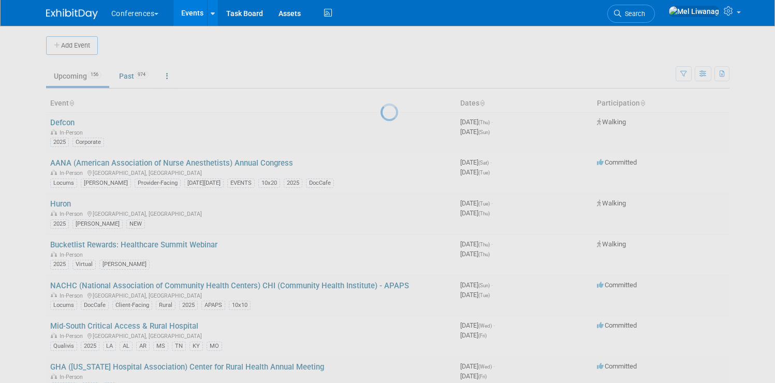
click at [380, 161] on div at bounding box center [387, 191] width 14 height 383
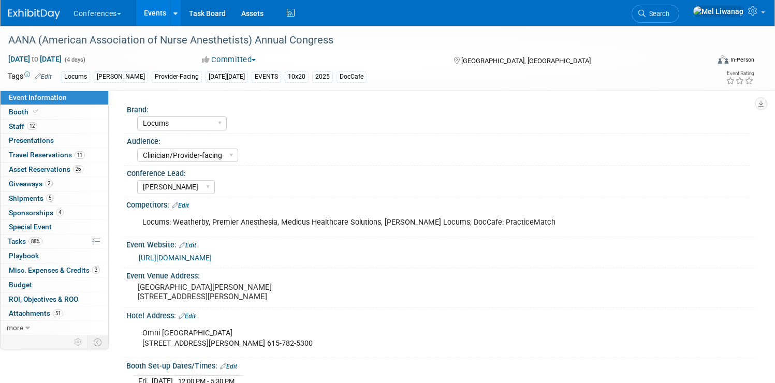
select select "Locums"
select select "Clinician/Provider-facing"
select select "[PERSON_NAME]"
click at [83, 151] on span "Travel Reservations 11" at bounding box center [47, 155] width 76 height 8
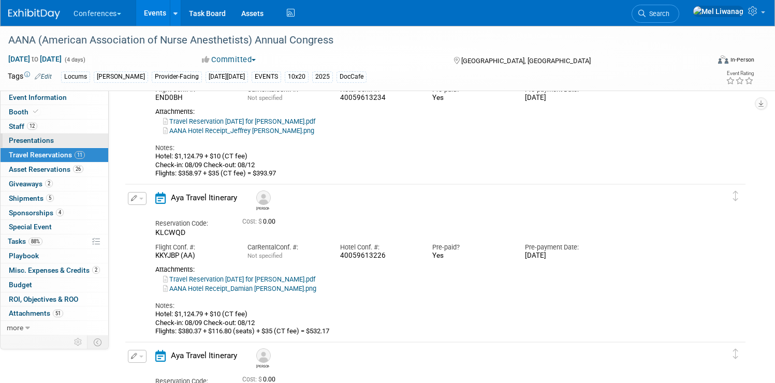
scroll to position [1109, 0]
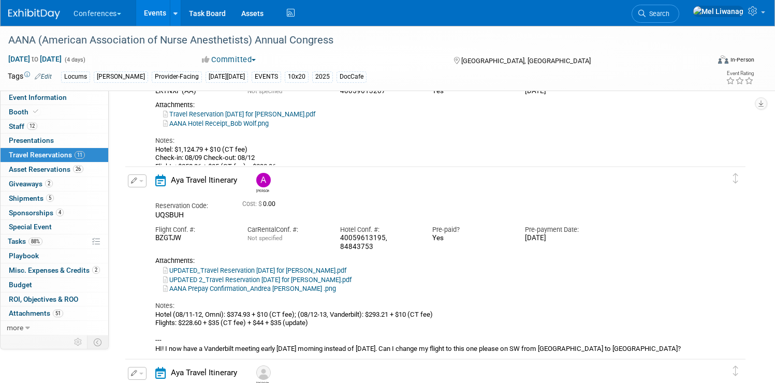
click at [146, 179] on button "button" at bounding box center [137, 180] width 19 height 13
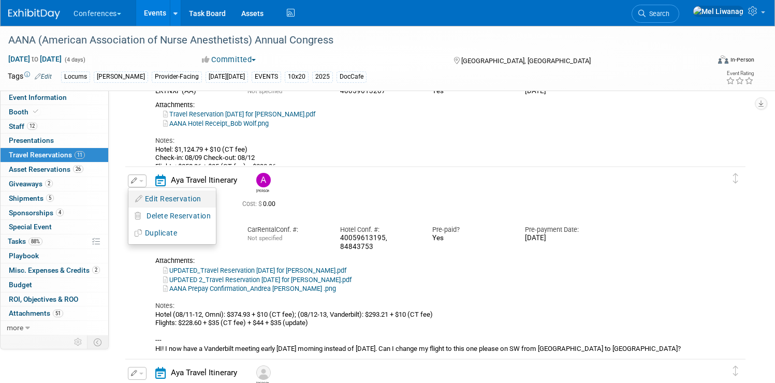
click at [189, 203] on button "Edit Reservation" at bounding box center [171, 199] width 87 height 15
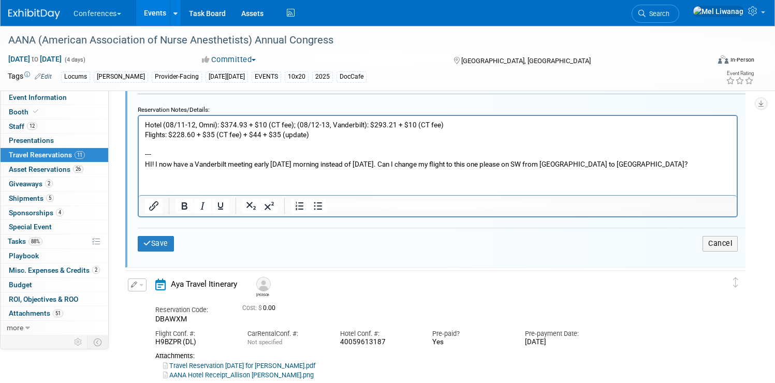
scroll to position [1606, 0]
click at [350, 122] on p "Hotel (08/11-12, Omni): $374.93 + $10 (CT fee); (08/12-13, Vanderbilt): $293.21…" at bounding box center [438, 143] width 586 height 49
click at [344, 127] on p "Hotel (08/11-12, Omni): $374.93 + $10 (CT fee); (08/12-13, Vanderbilt): $293.21…" at bounding box center [438, 143] width 586 height 49
click at [323, 132] on p "Hotel (08/11-12, Omni): $374.93 + $10 (CT fee); (08/12-13, Vanderbilt): $293.21…" at bounding box center [438, 143] width 586 height 49
click at [635, 164] on p "Hotel (08/11-12, Omni): $374.93 + $10 (CT fee); (08/12-13, Vanderbilt): $293.21…" at bounding box center [438, 143] width 586 height 49
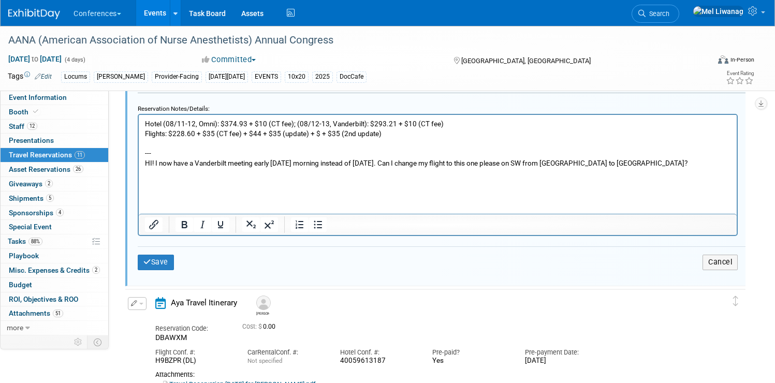
click at [176, 169] on div at bounding box center [438, 175] width 600 height 122
click at [152, 168] on p "Rich Text Area. Press ALT-0 for help." at bounding box center [438, 173] width 586 height 10
click at [150, 167] on p "Hotel (08/11-12, Omni): $374.93 + $10 (CT fee); (08/12-13, Vanderbilt): $293.21…" at bounding box center [438, 143] width 586 height 49
click at [153, 184] on p "Rich Text Area. Press ALT-0 for help." at bounding box center [438, 183] width 586 height 10
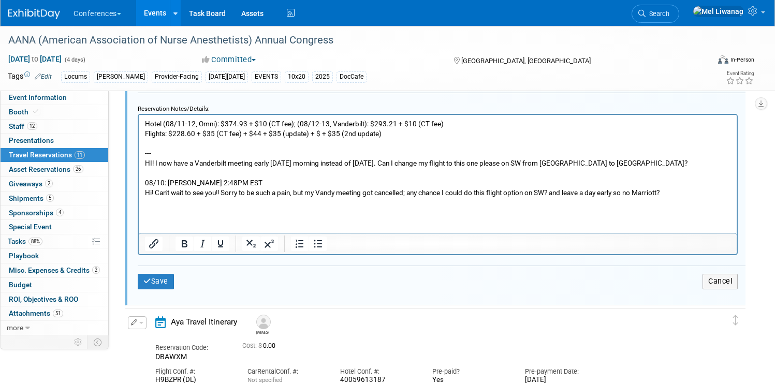
click at [175, 198] on html "Hotel (08/11-12, Omni): $374.93 + $10 (CT fee); (08/12-13, Vanderbilt): $293.21…" at bounding box center [438, 156] width 598 height 83
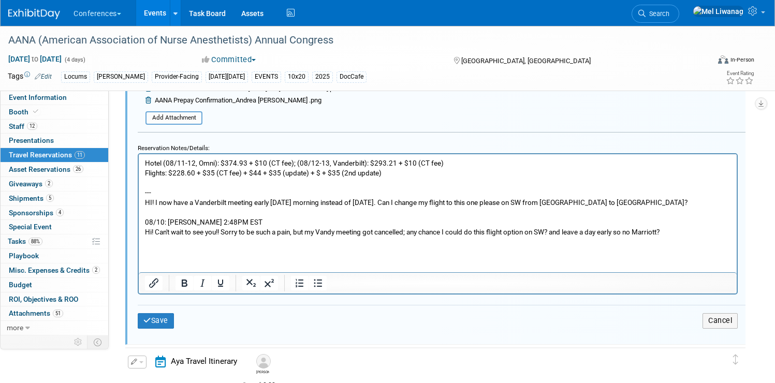
scroll to position [1567, 0]
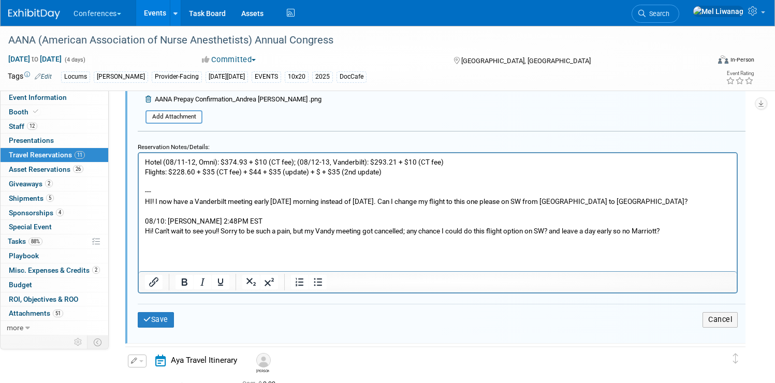
click at [141, 199] on html "Hotel (08/11-12, Omni): $374.93 + $10 (CT fee); (08/12-13, Vanderbilt): $293.21…" at bounding box center [438, 194] width 598 height 83
click at [174, 321] on button "Save" at bounding box center [156, 319] width 36 height 15
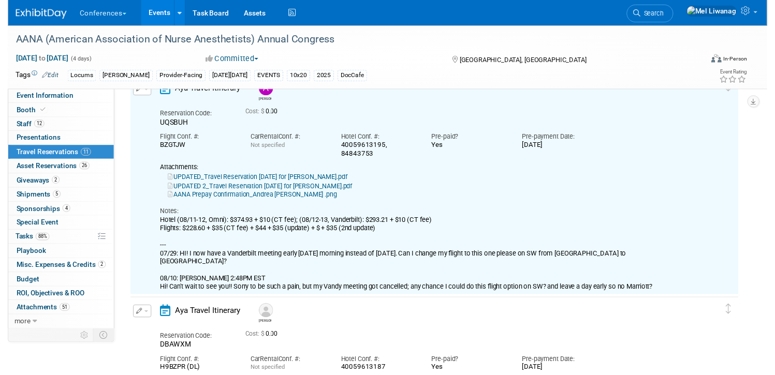
scroll to position [1159, 0]
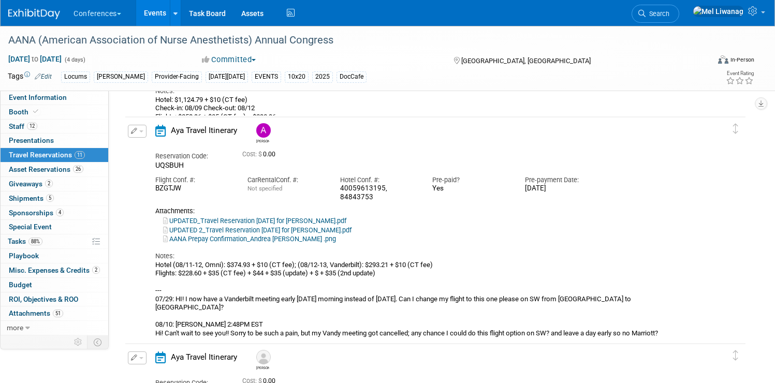
click at [146, 135] on button "button" at bounding box center [137, 131] width 19 height 13
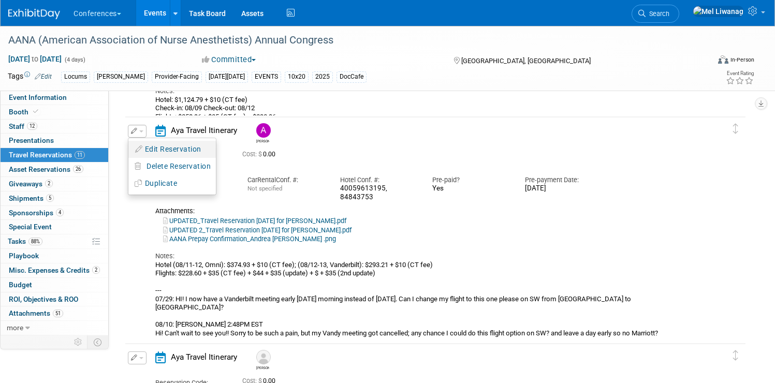
click at [185, 147] on button "Edit Reservation" at bounding box center [171, 149] width 87 height 15
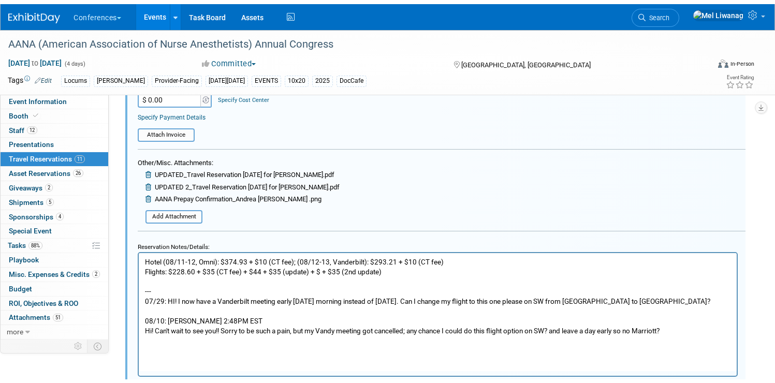
scroll to position [1488, 0]
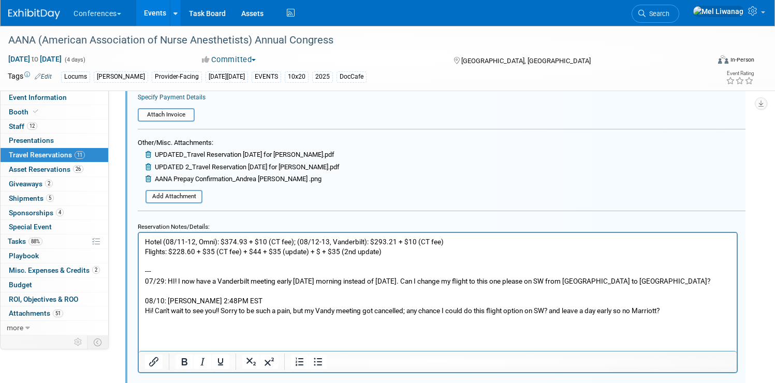
click at [166, 284] on p "Hotel (08/11-12, Omni): $374.93 + $10 (CT fee); (08/12-13, Vanderbilt): $293.21…" at bounding box center [438, 276] width 586 height 79
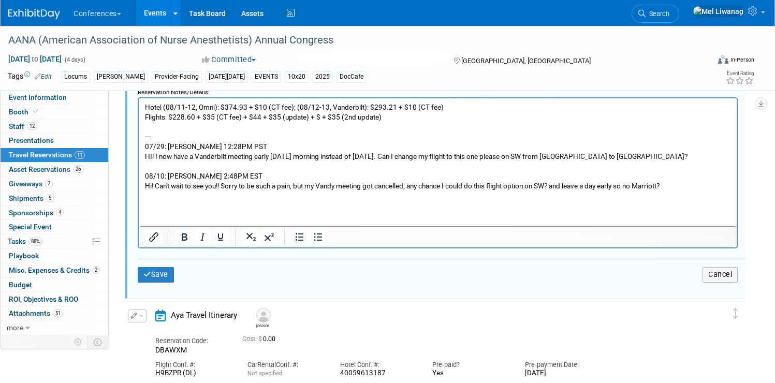
scroll to position [1641, 0]
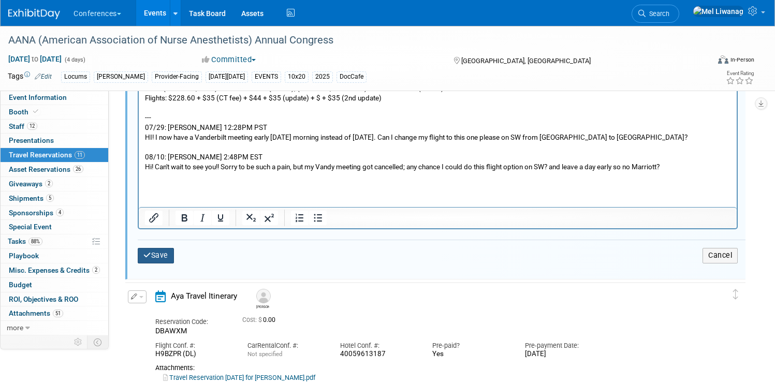
click at [174, 259] on button "Save" at bounding box center [156, 255] width 36 height 15
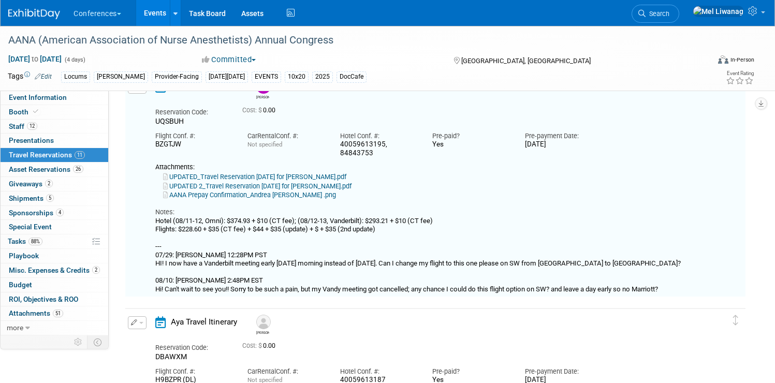
scroll to position [1159, 0]
